Goal: Check status

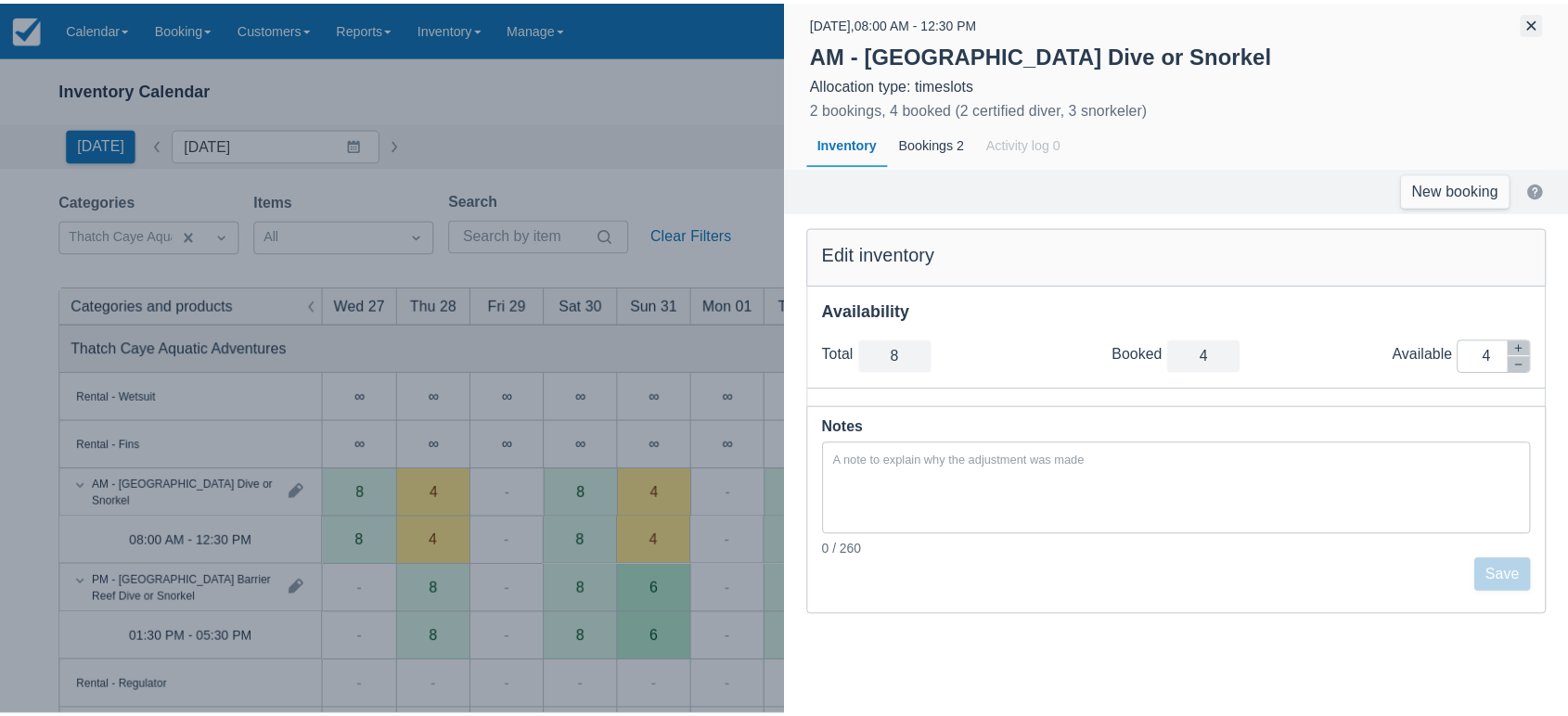
scroll to position [119, 0]
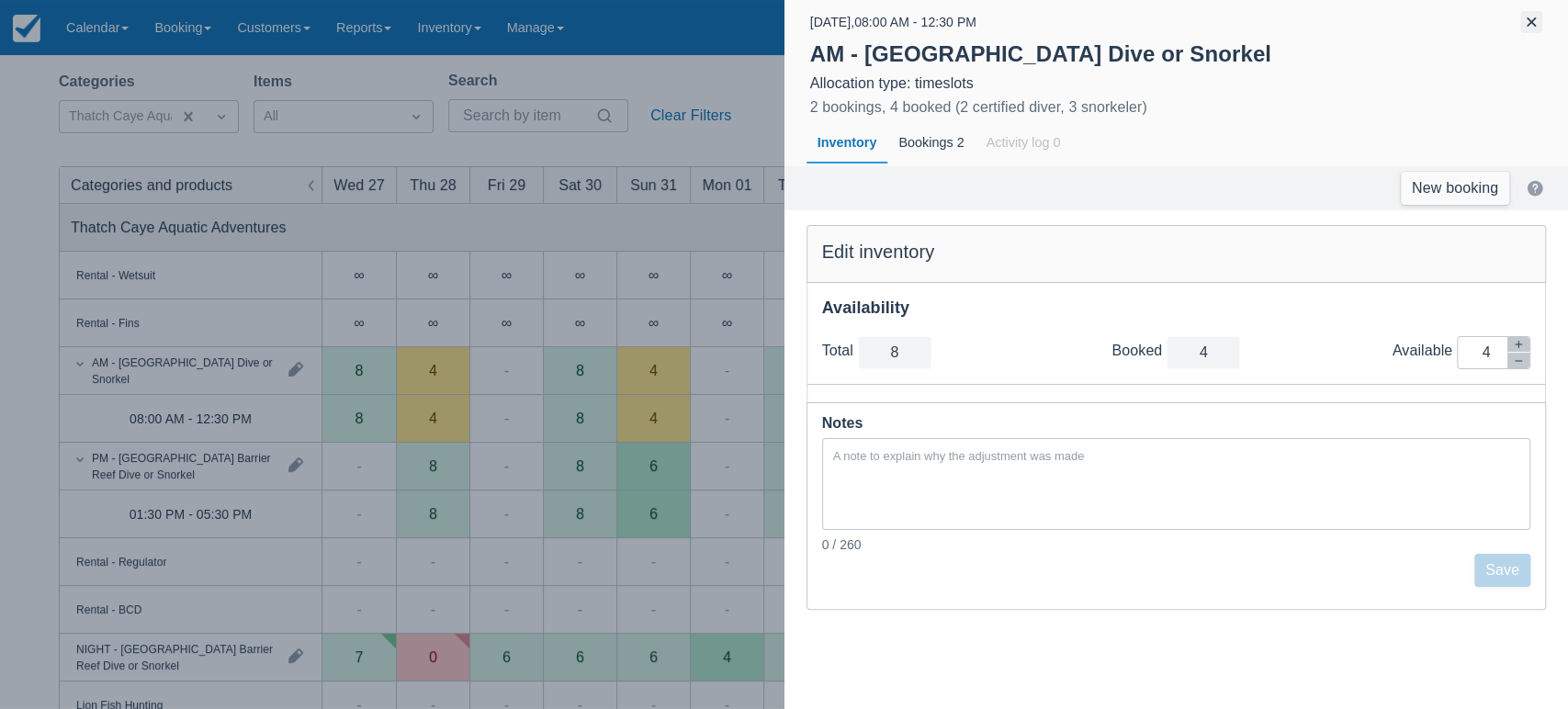
click at [1534, 20] on button "button" at bounding box center [1531, 22] width 22 height 22
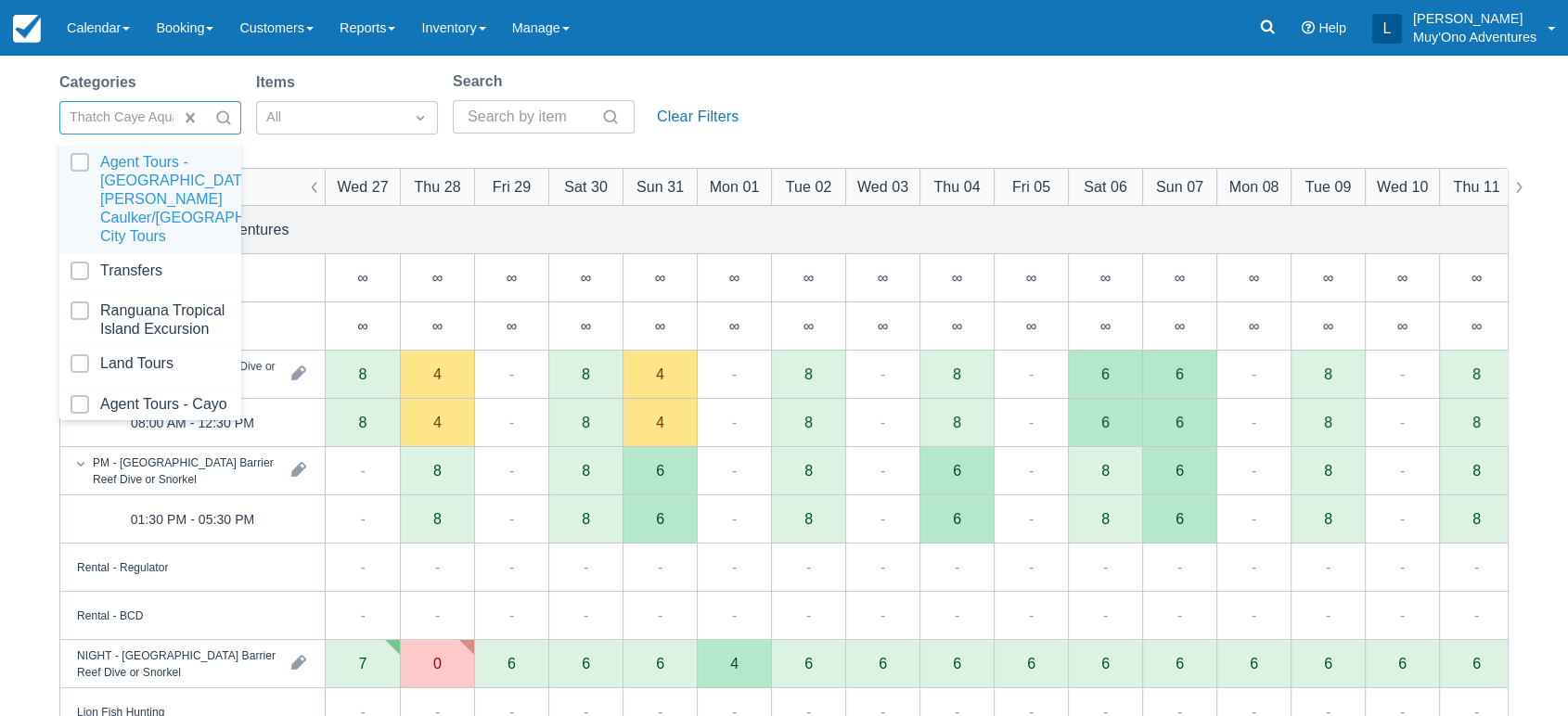
click at [212, 117] on div at bounding box center [224, 118] width 33 height 26
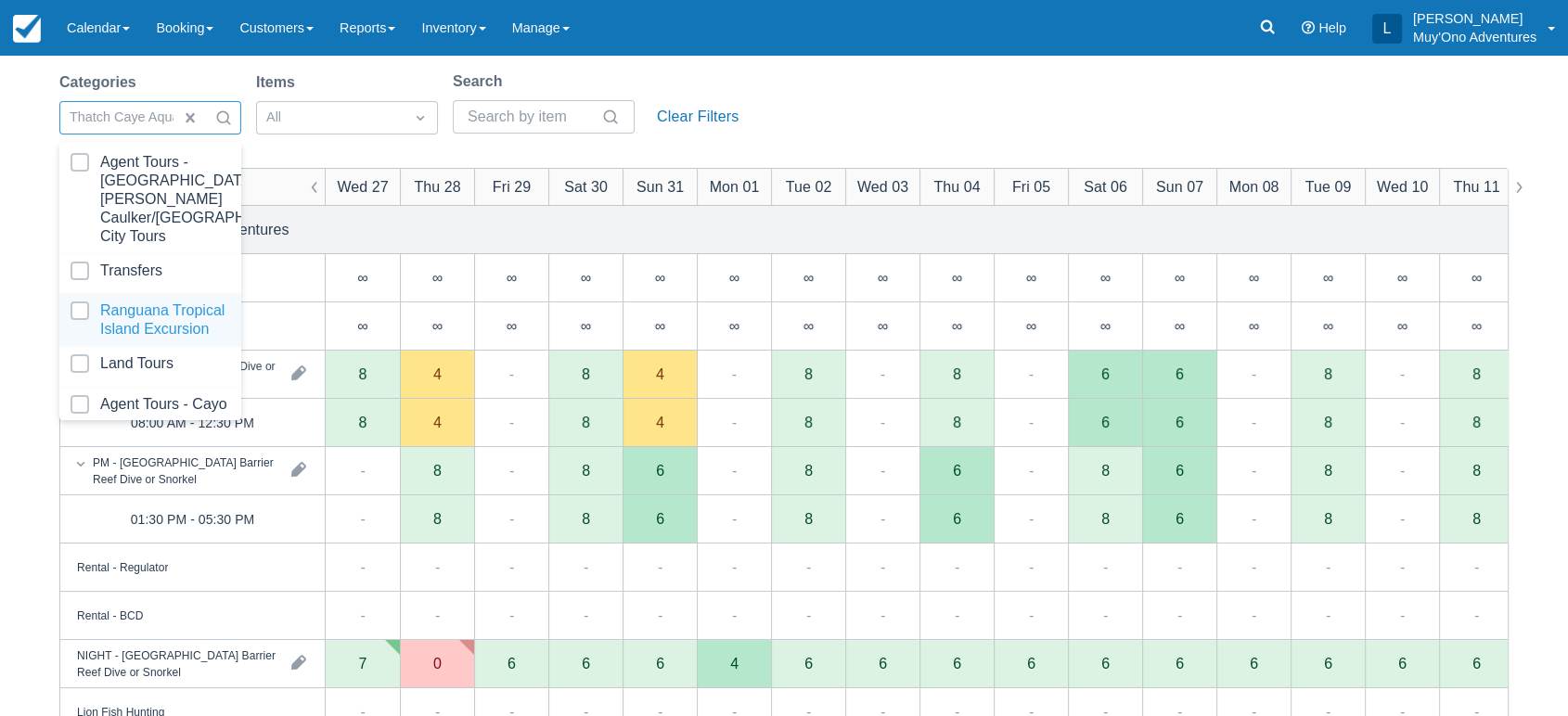
scroll to position [185, 0]
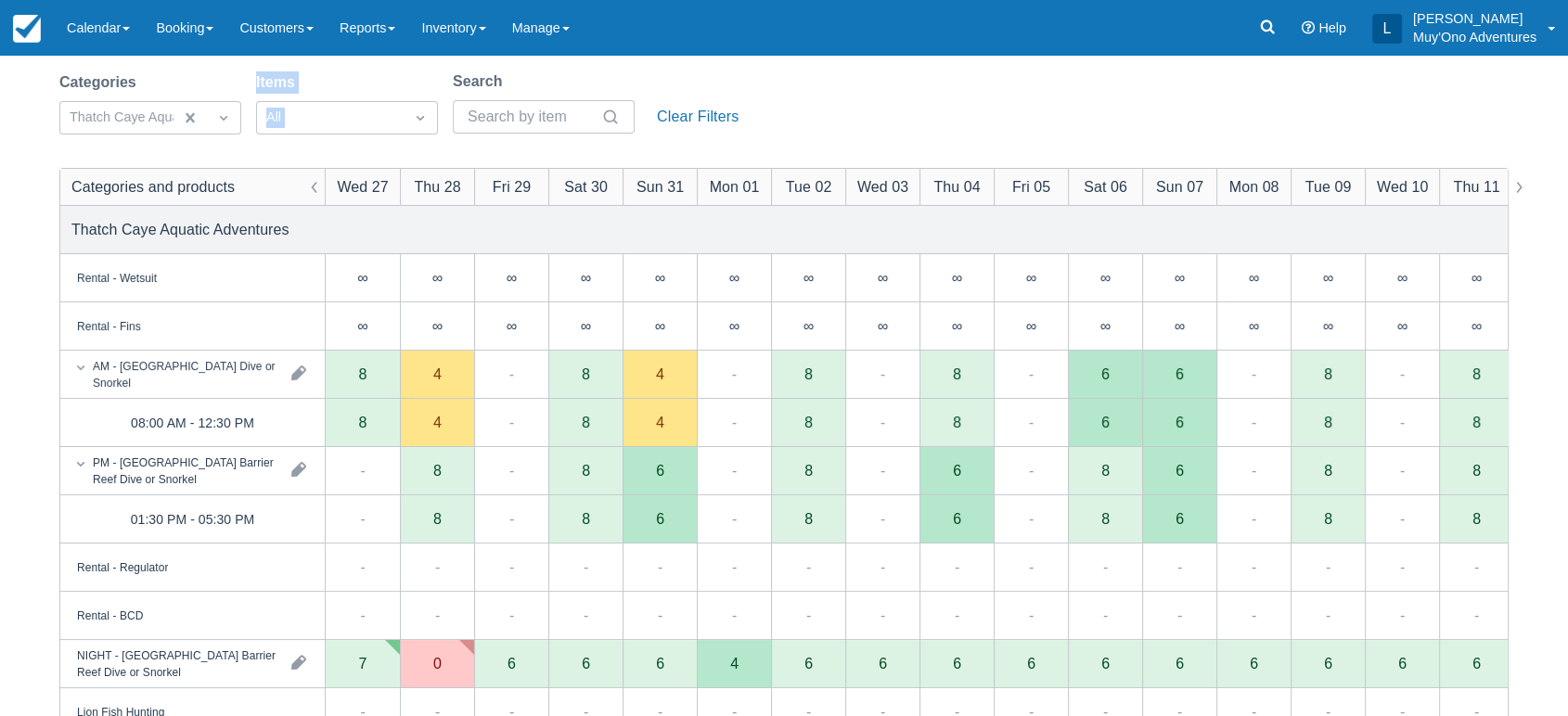
drag, startPoint x: 387, startPoint y: 59, endPoint x: 409, endPoint y: 140, distance: 83.9
click at [409, 140] on div "Inventory Calendar New Booking [DATE] Date [DATE] Navigate forward to interact …" at bounding box center [784, 525] width 1568 height 1176
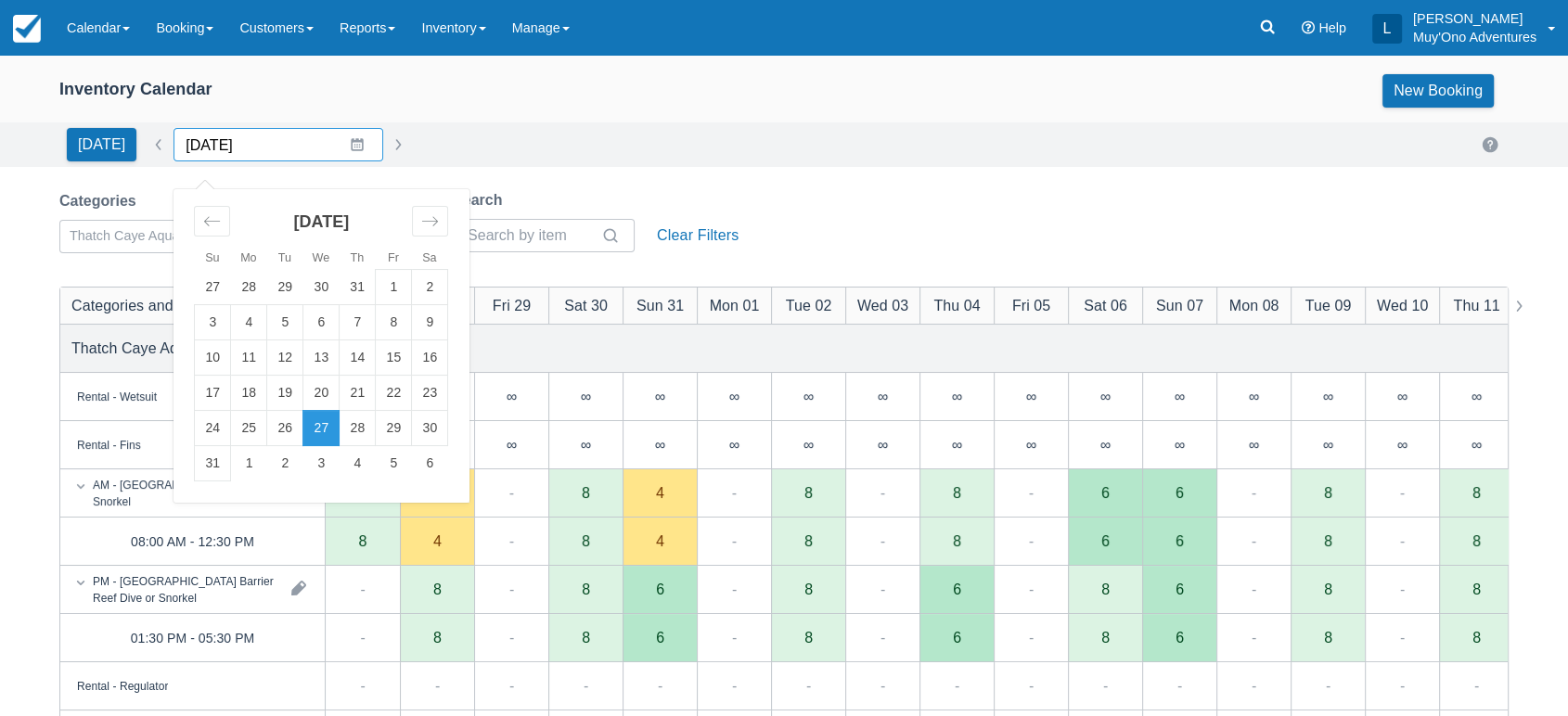
click at [347, 140] on input "[DATE]" at bounding box center [279, 145] width 210 height 33
click at [438, 223] on div "Move forward to switch to the next month." at bounding box center [430, 221] width 36 height 31
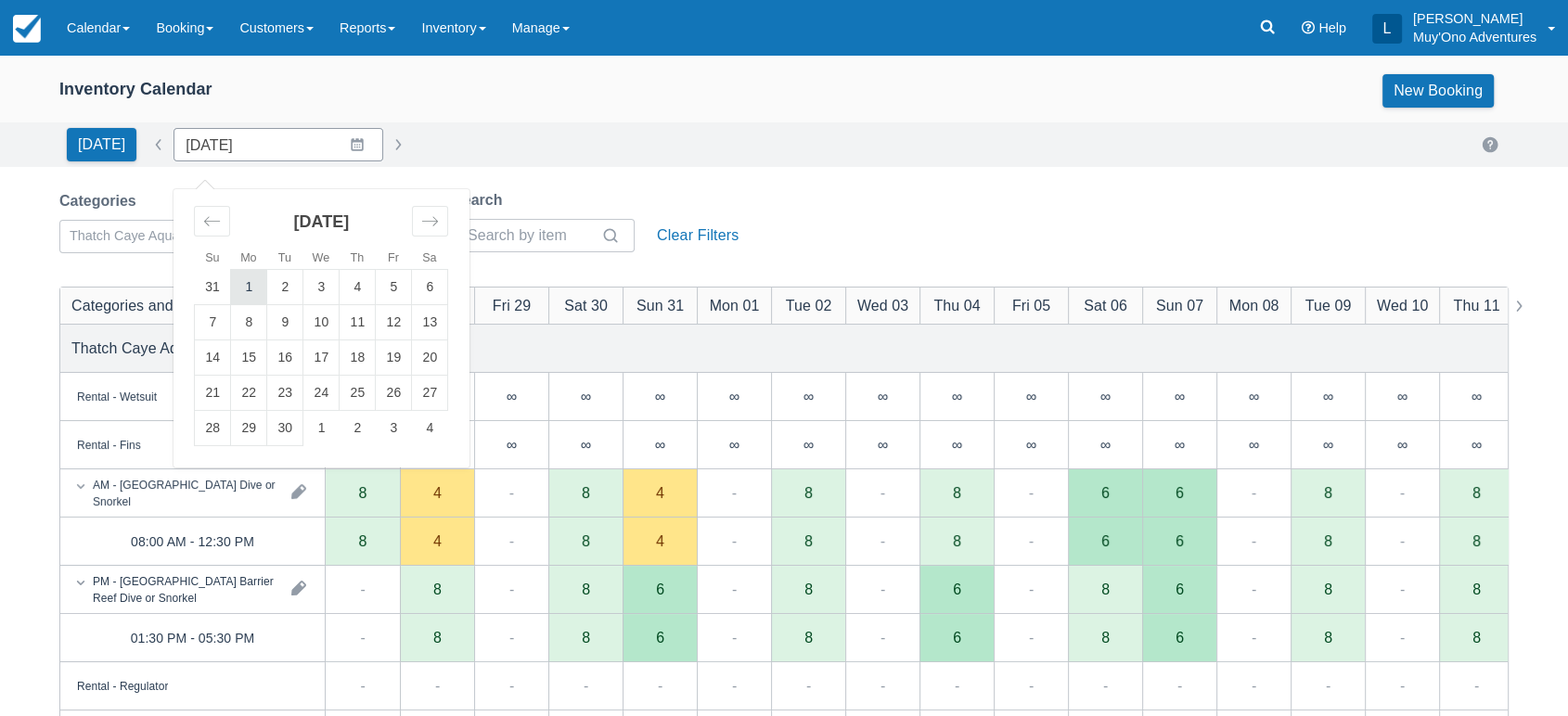
click at [244, 288] on td "1" at bounding box center [249, 288] width 36 height 35
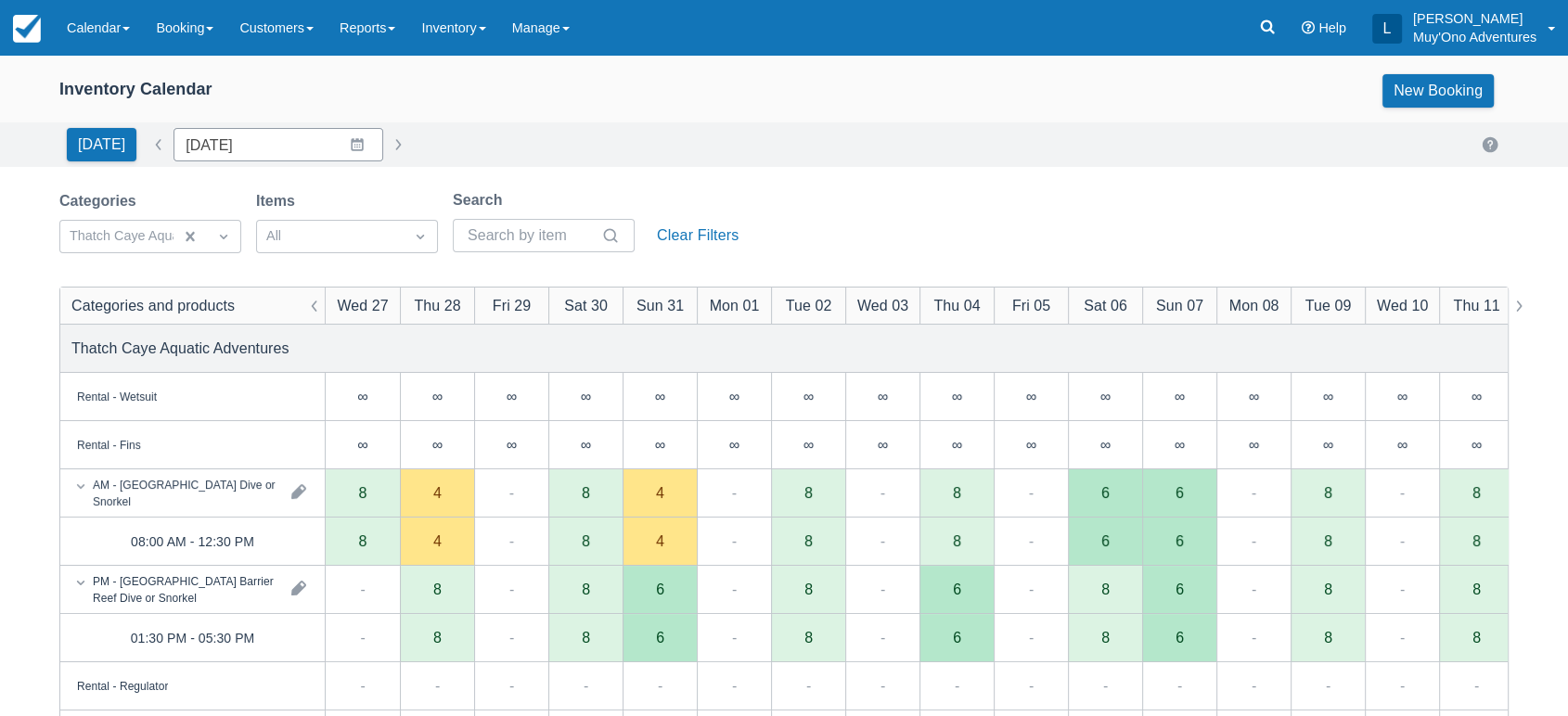
type input "[DATE]"
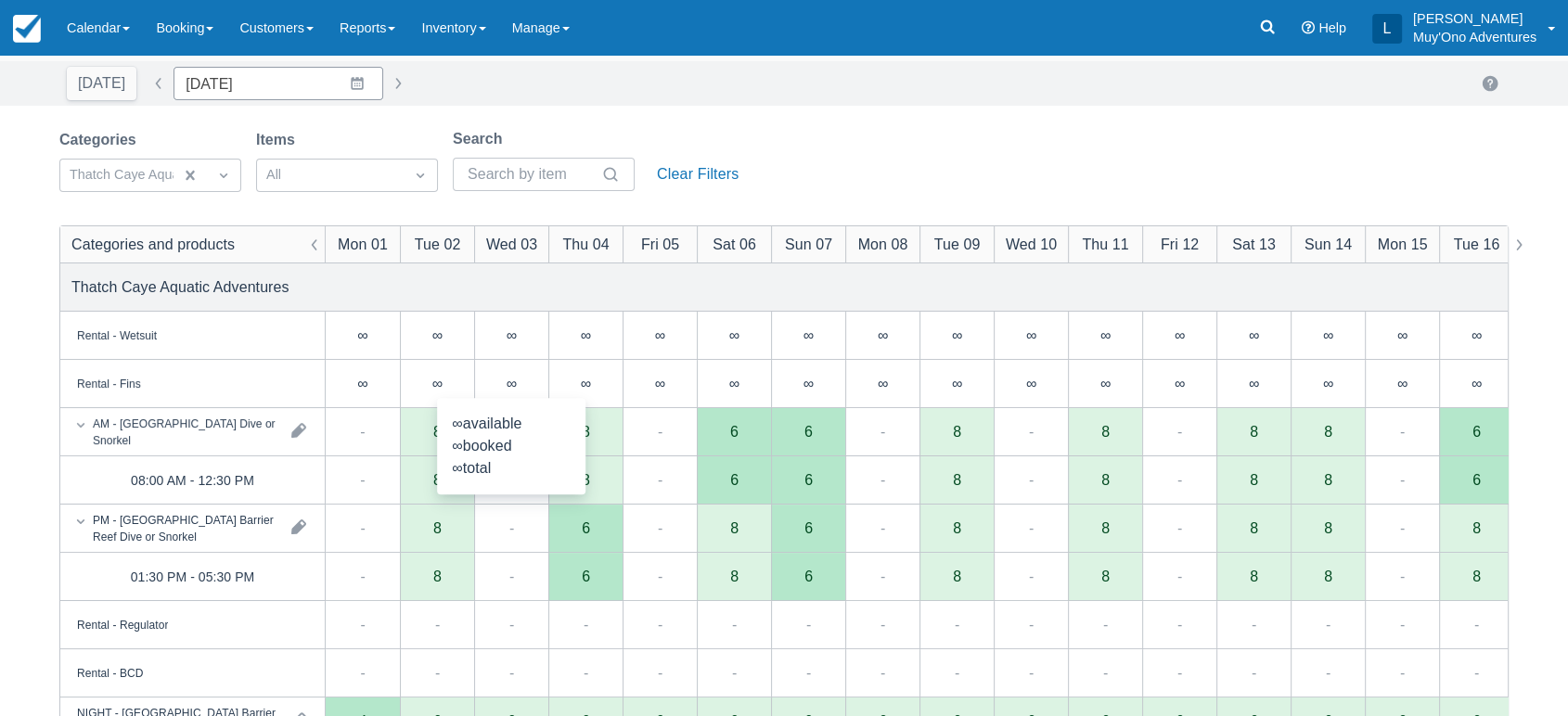
scroll to position [65, 0]
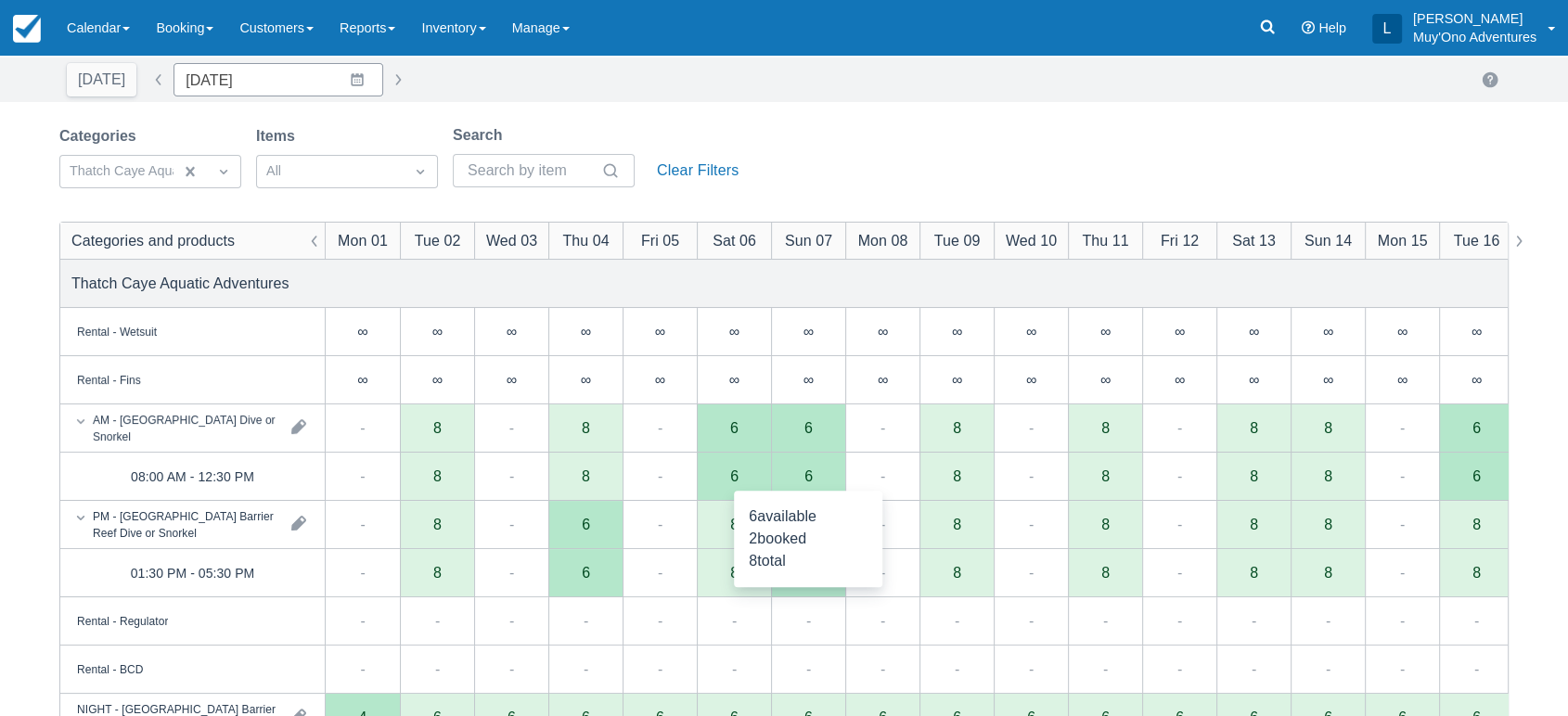
click at [815, 478] on div "6" at bounding box center [808, 477] width 74 height 48
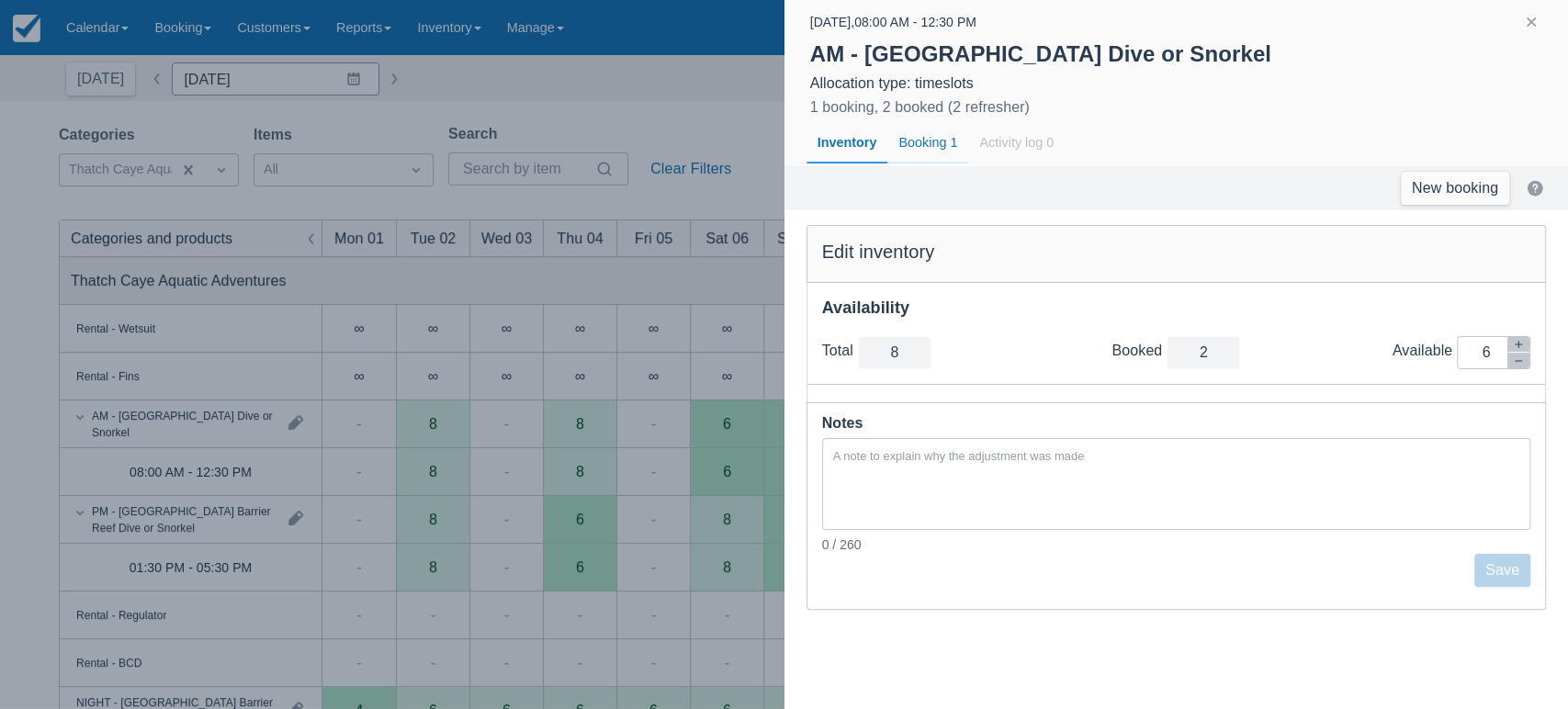
click at [944, 132] on div "Booking 1" at bounding box center [928, 143] width 81 height 42
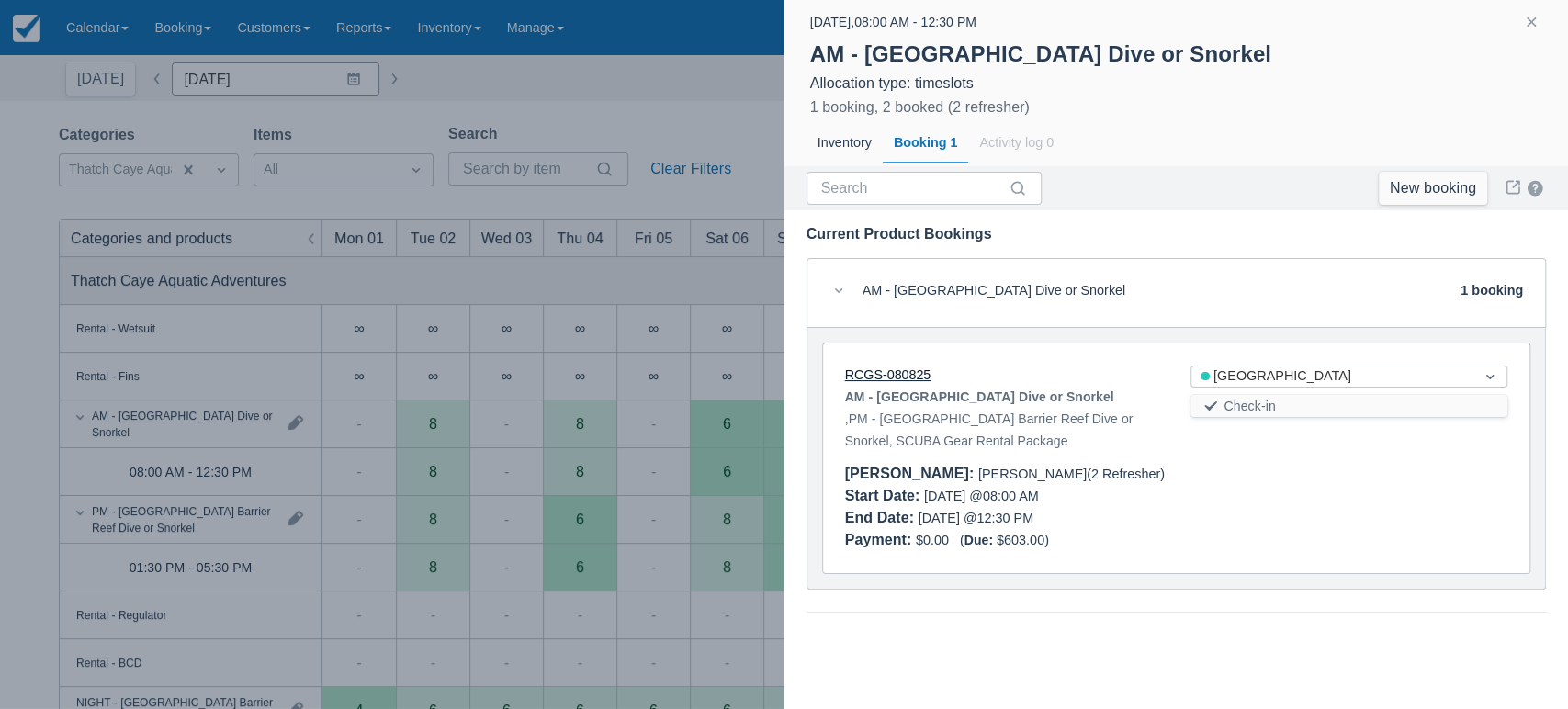
click at [911, 375] on link "RCGS-080825" at bounding box center [888, 375] width 86 height 15
click at [1532, 28] on button "button" at bounding box center [1531, 22] width 22 height 22
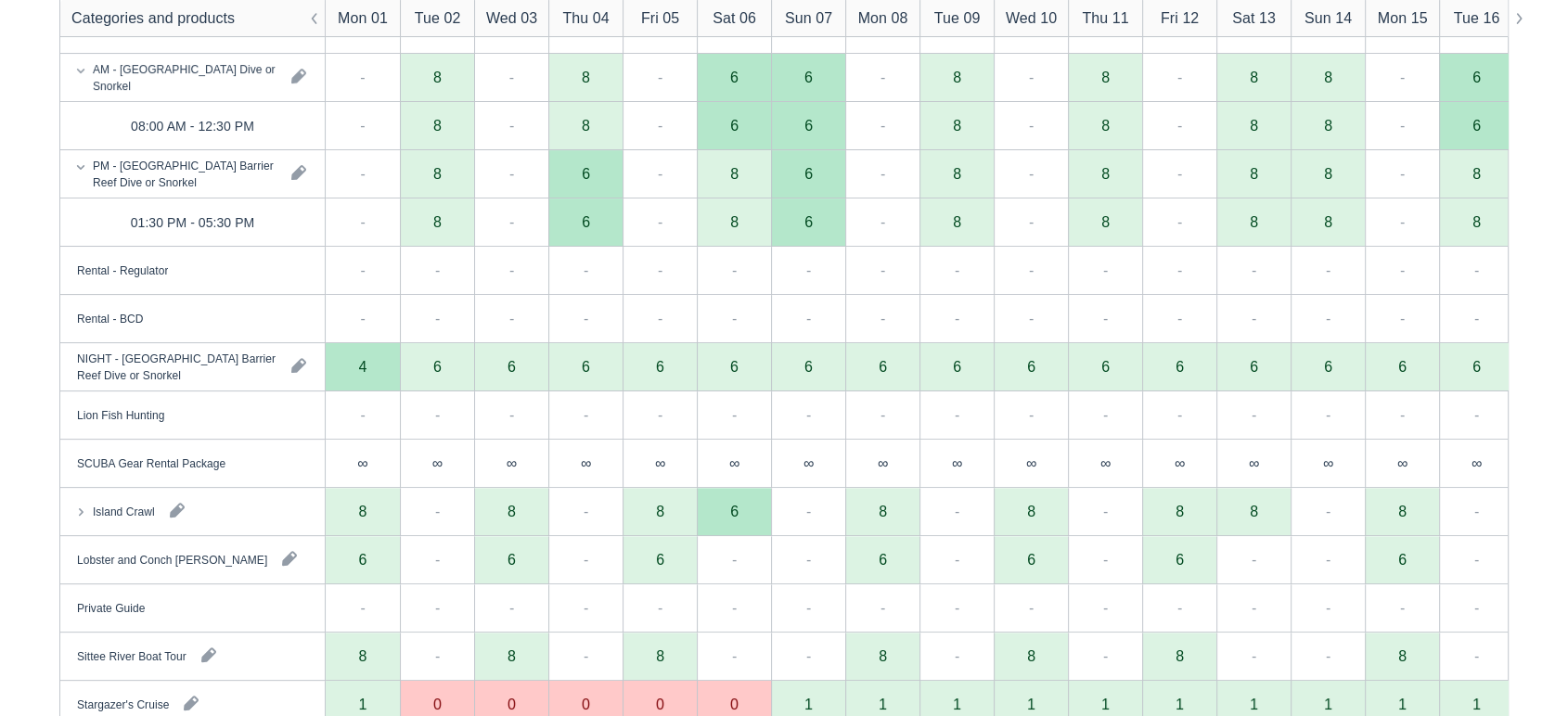
scroll to position [417, 0]
click at [900, 558] on div "6" at bounding box center [882, 559] width 74 height 48
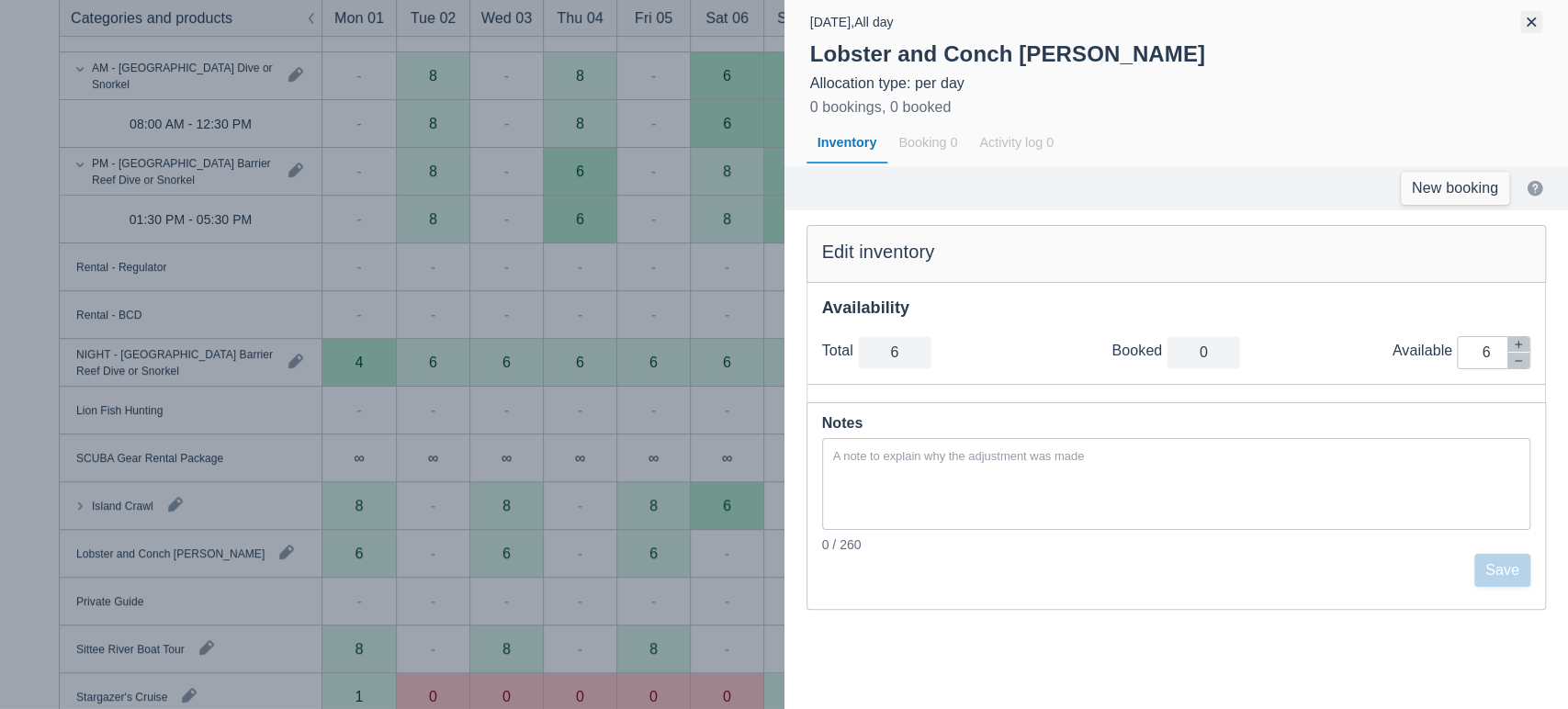
click at [1526, 29] on button "button" at bounding box center [1531, 22] width 22 height 22
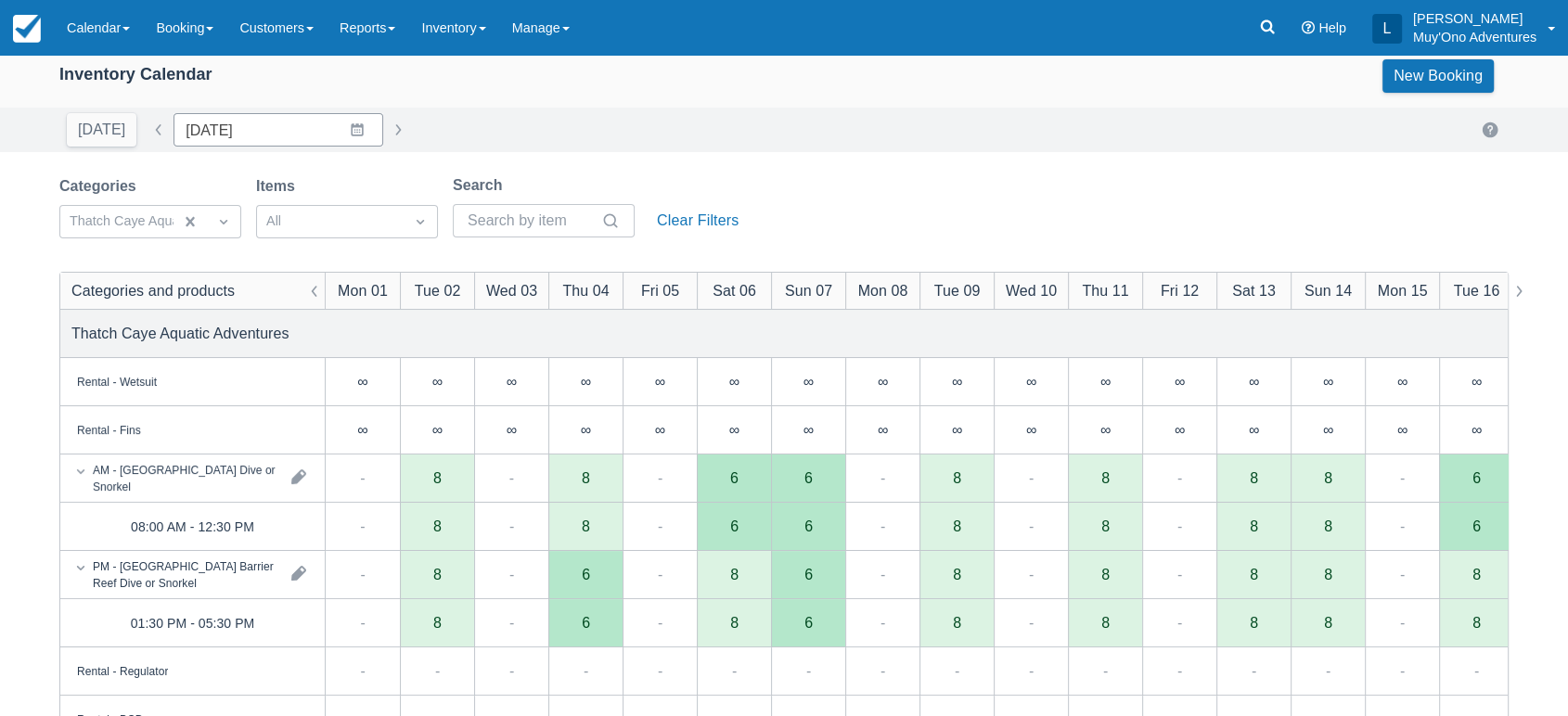
scroll to position [0, 0]
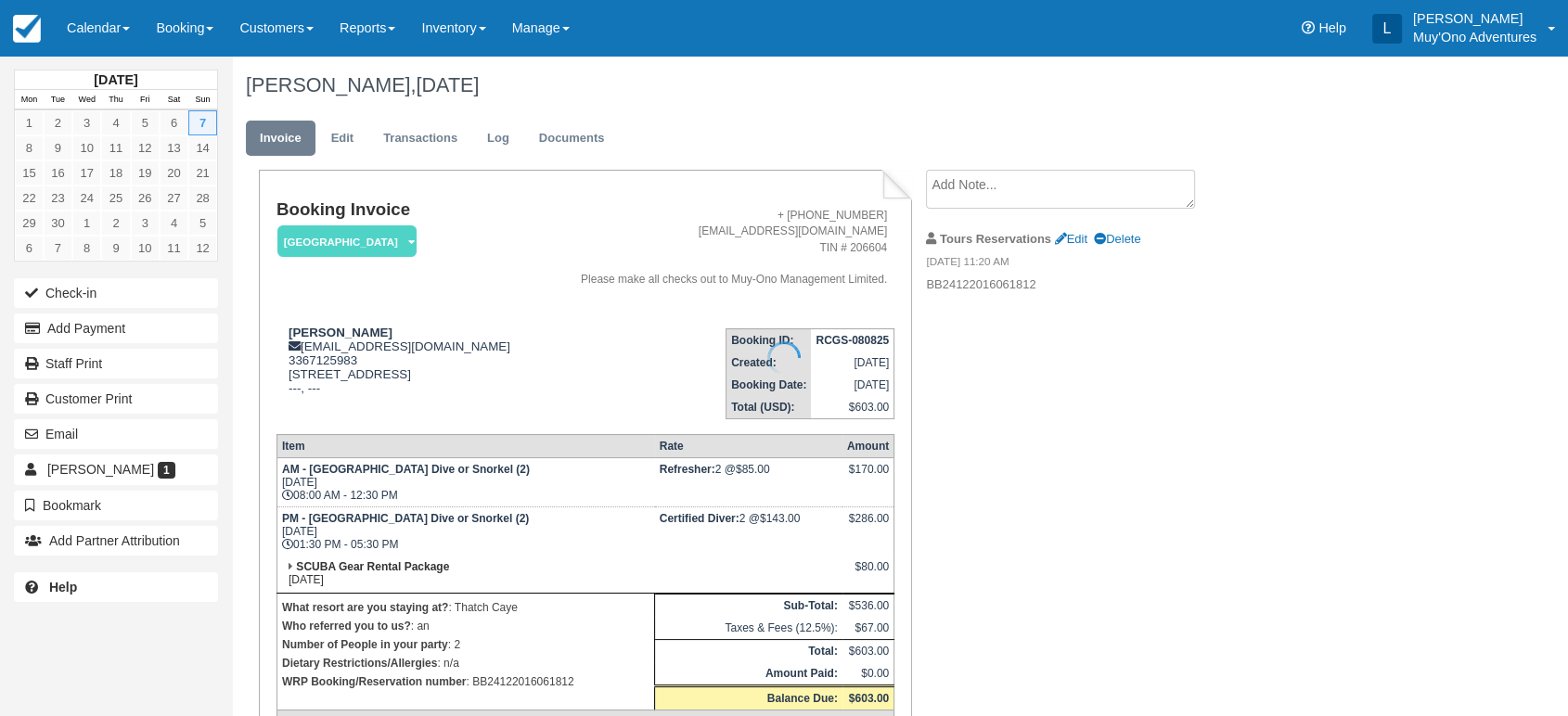
scroll to position [132, 0]
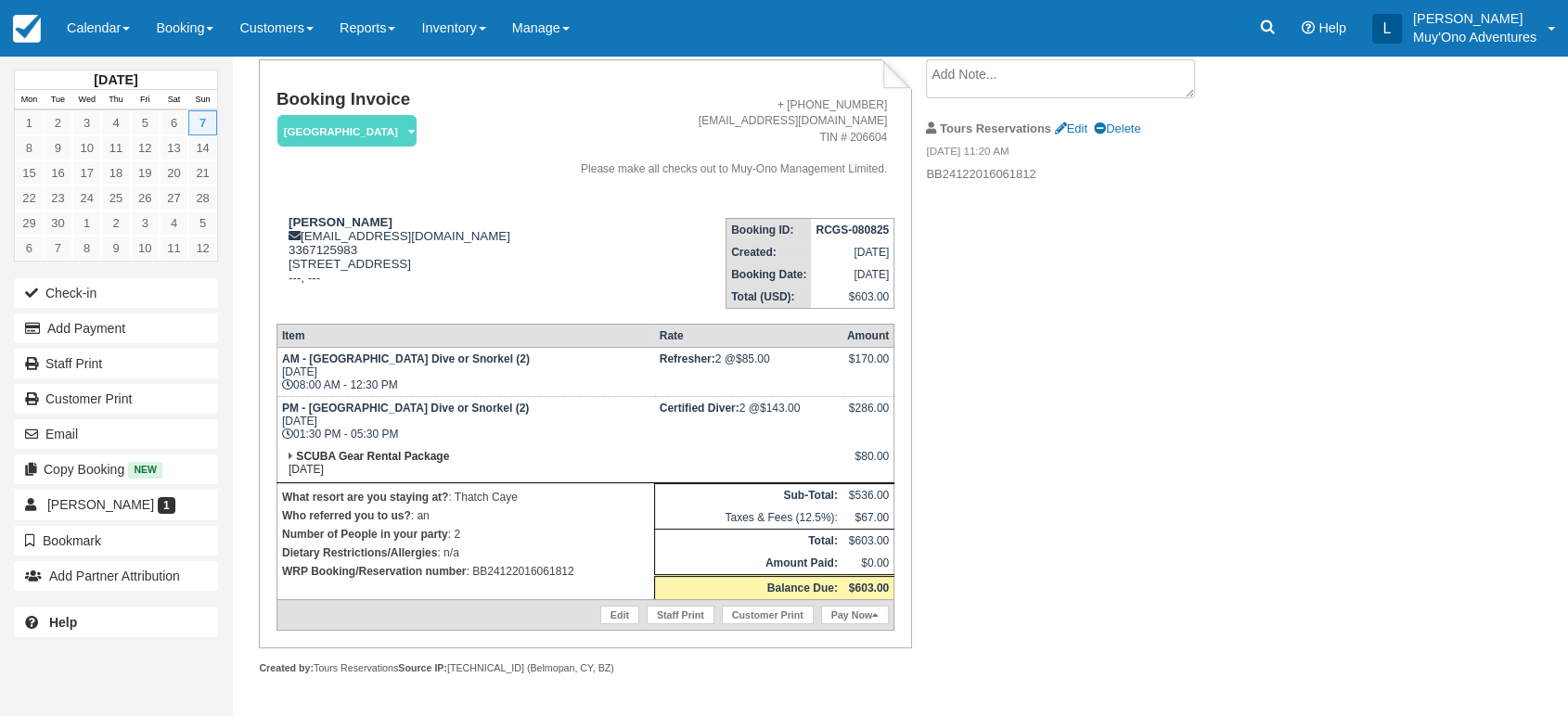
click at [869, 229] on strong "RCGS-080825" at bounding box center [852, 230] width 73 height 13
copy tbody "RCGS-080825"
click at [549, 578] on p "WRP Booking/Reservation number : BB24122016061812" at bounding box center [466, 571] width 368 height 19
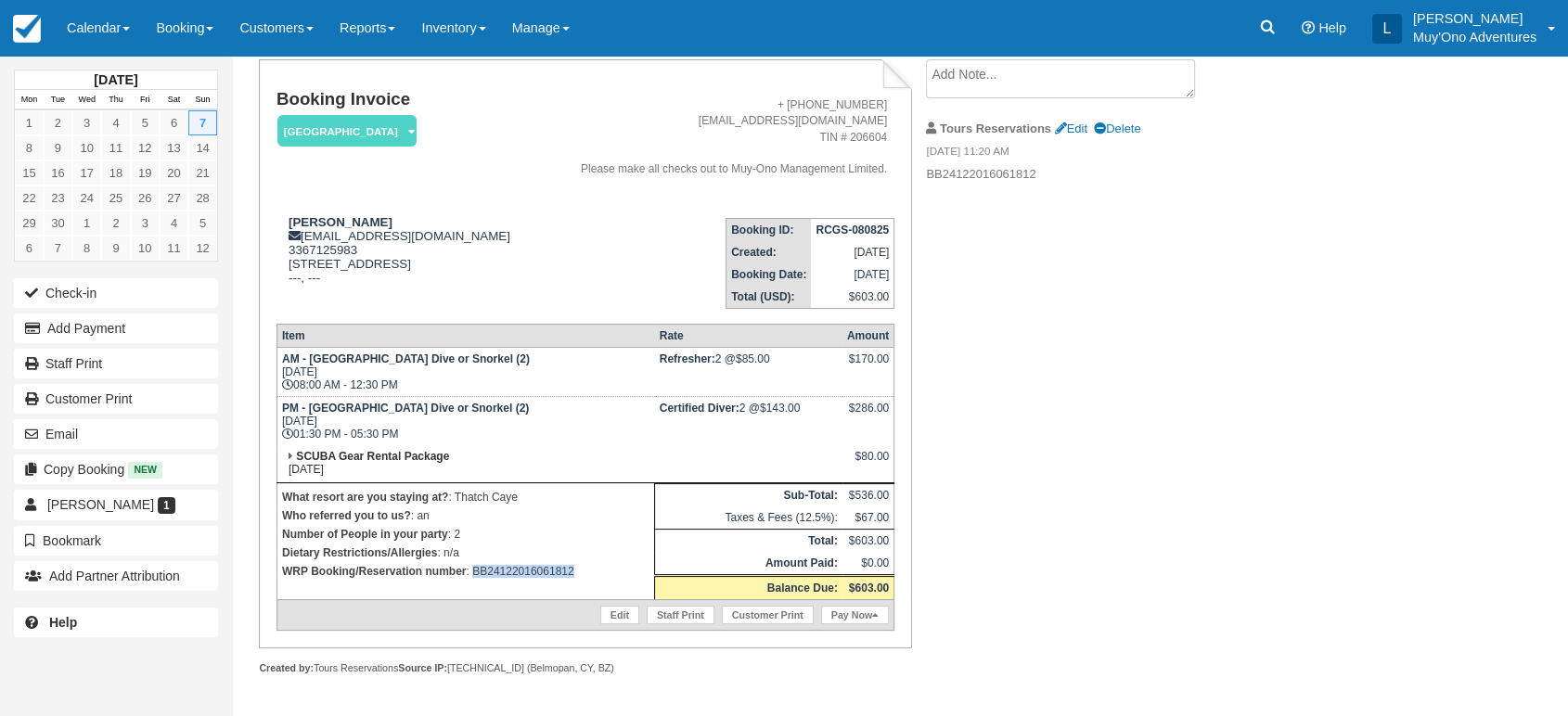
click at [549, 578] on p "WRP Booking/Reservation number : BB24122016061812" at bounding box center [466, 571] width 368 height 19
